Goal: Task Accomplishment & Management: Manage account settings

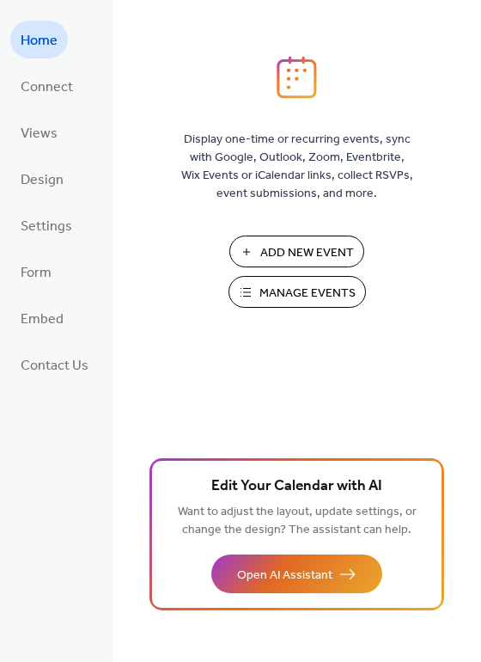
click at [317, 293] on span "Manage Events" at bounding box center [308, 293] width 96 height 18
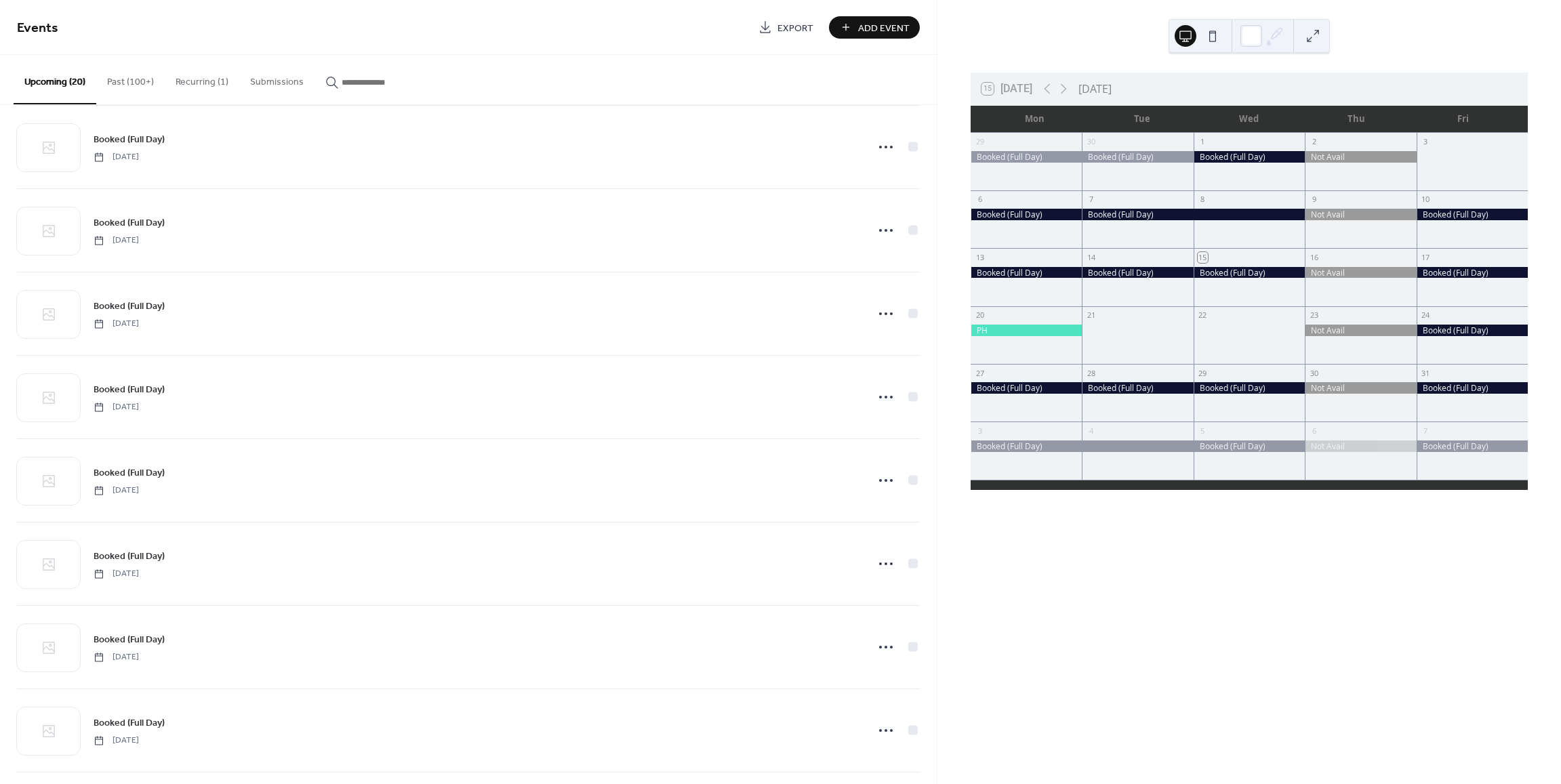
scroll to position [711, 0]
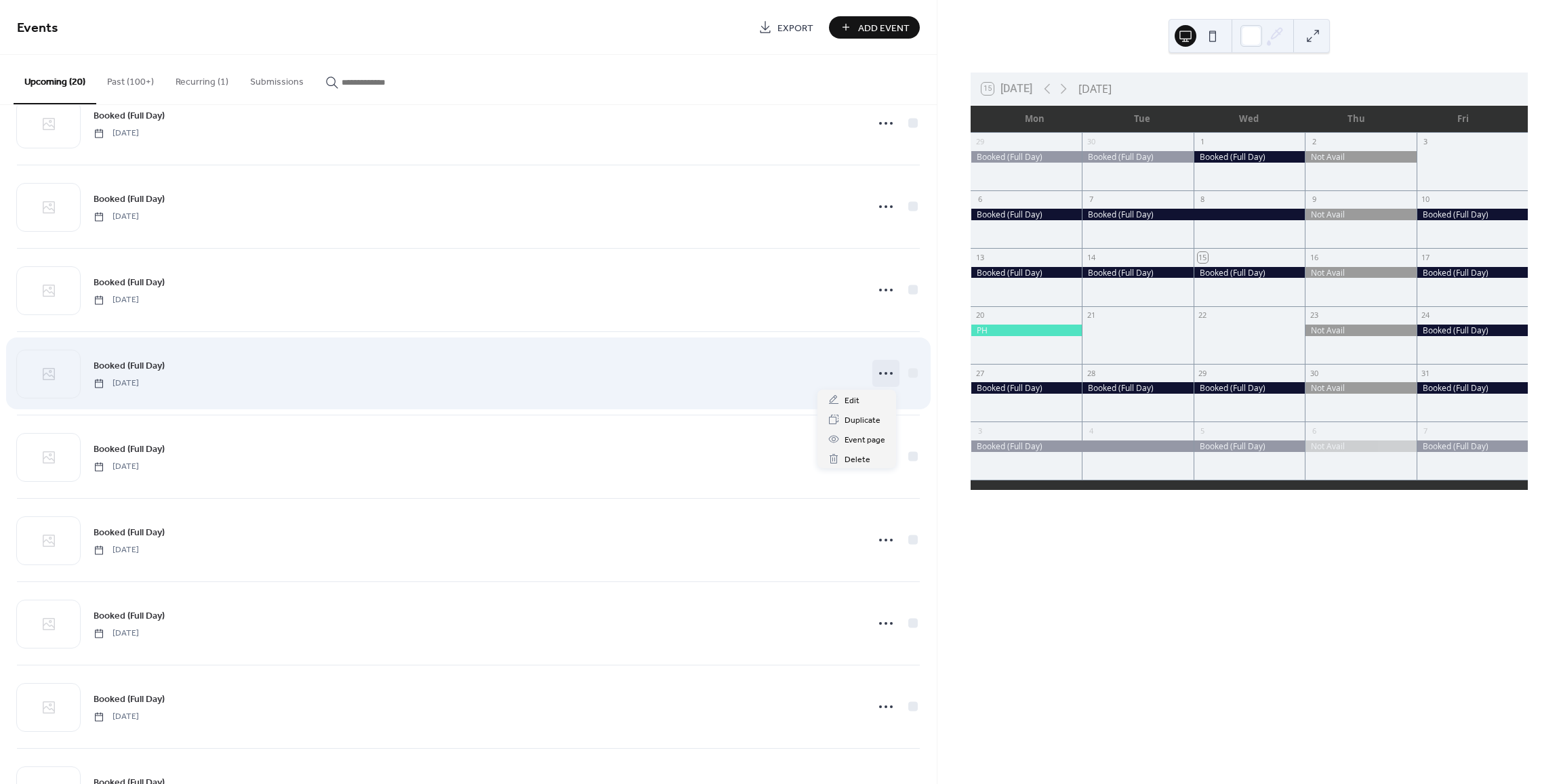
click at [879, 371] on icon at bounding box center [886, 374] width 22 height 22
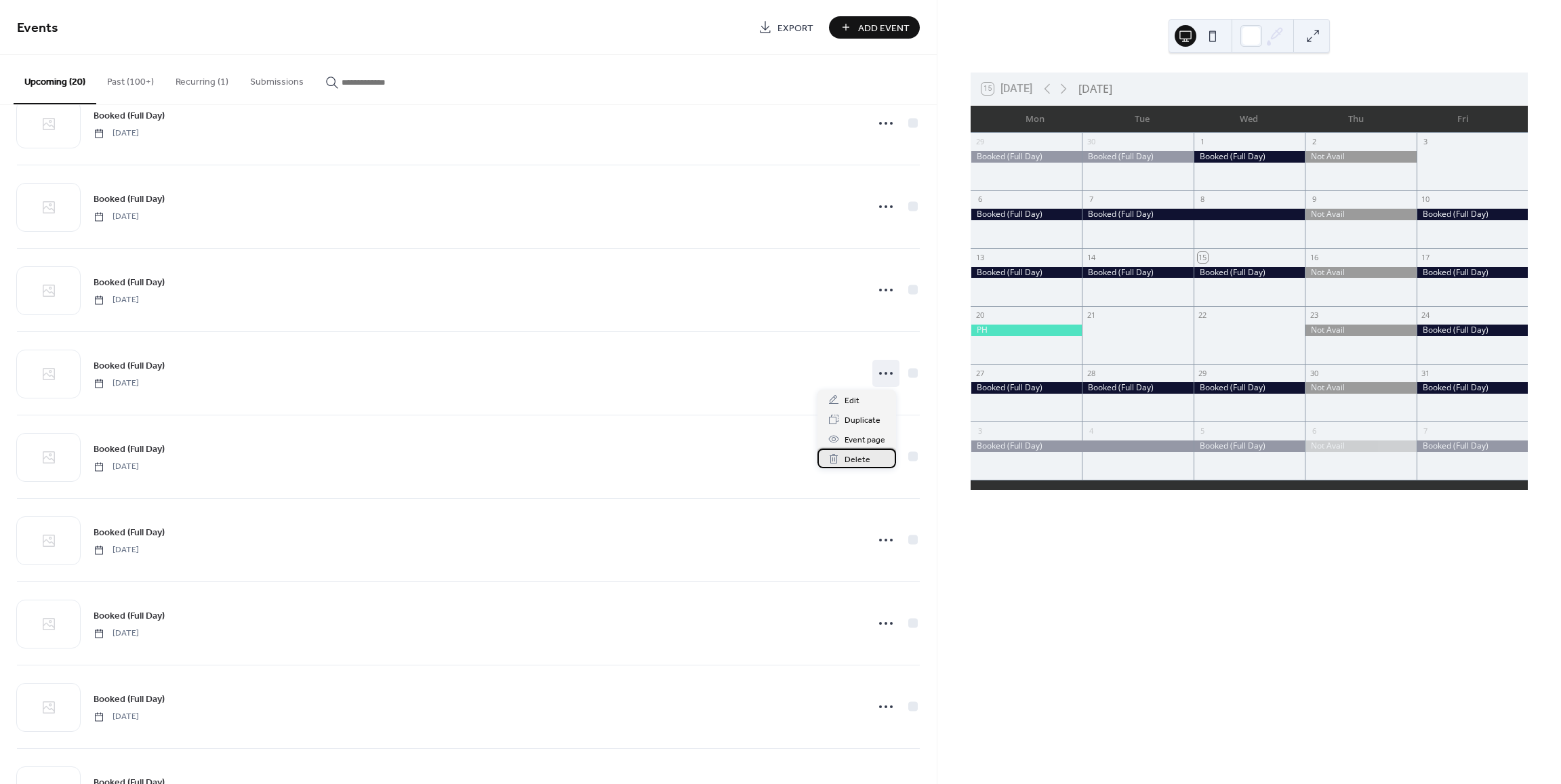
click at [860, 458] on span "Delete" at bounding box center [857, 460] width 26 height 14
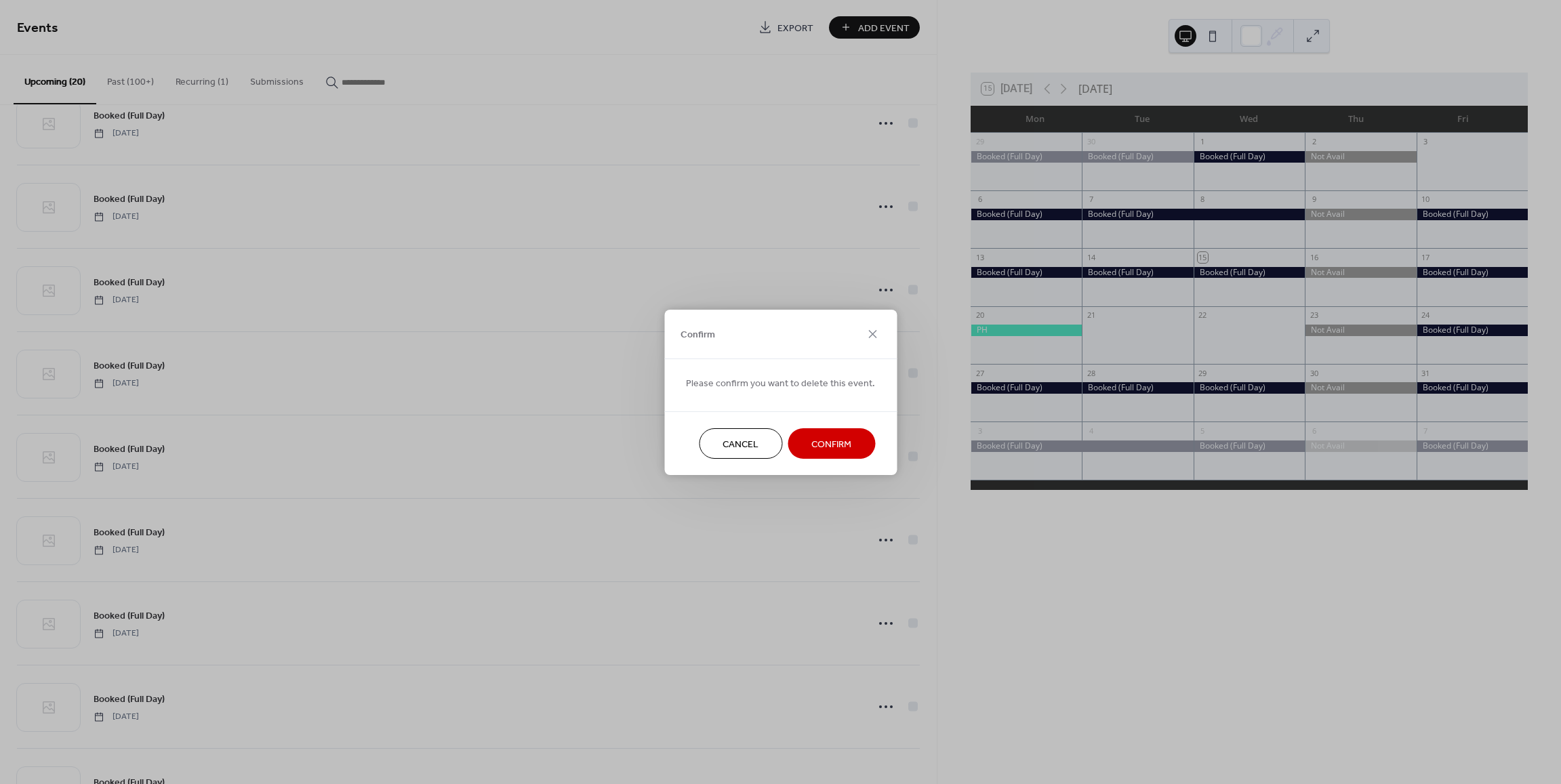
click at [849, 443] on button "Confirm" at bounding box center [831, 443] width 88 height 31
